Goal: Information Seeking & Learning: Find specific page/section

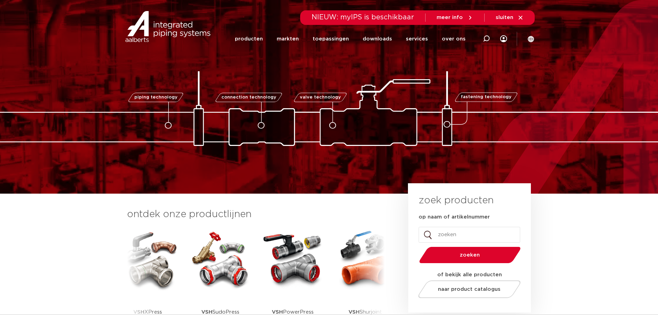
click at [442, 233] on input "op naam of artikelnummer" at bounding box center [470, 235] width 102 height 16
type input "wasmachine"
click at [416, 246] on button "zoeken" at bounding box center [469, 255] width 107 height 18
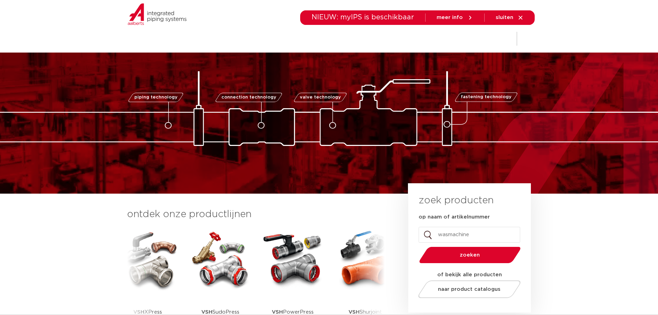
drag, startPoint x: 470, startPoint y: 235, endPoint x: 421, endPoint y: 235, distance: 48.7
click at [422, 235] on input "wasmachine" at bounding box center [470, 235] width 102 height 16
